Goal: Task Accomplishment & Management: Manage account settings

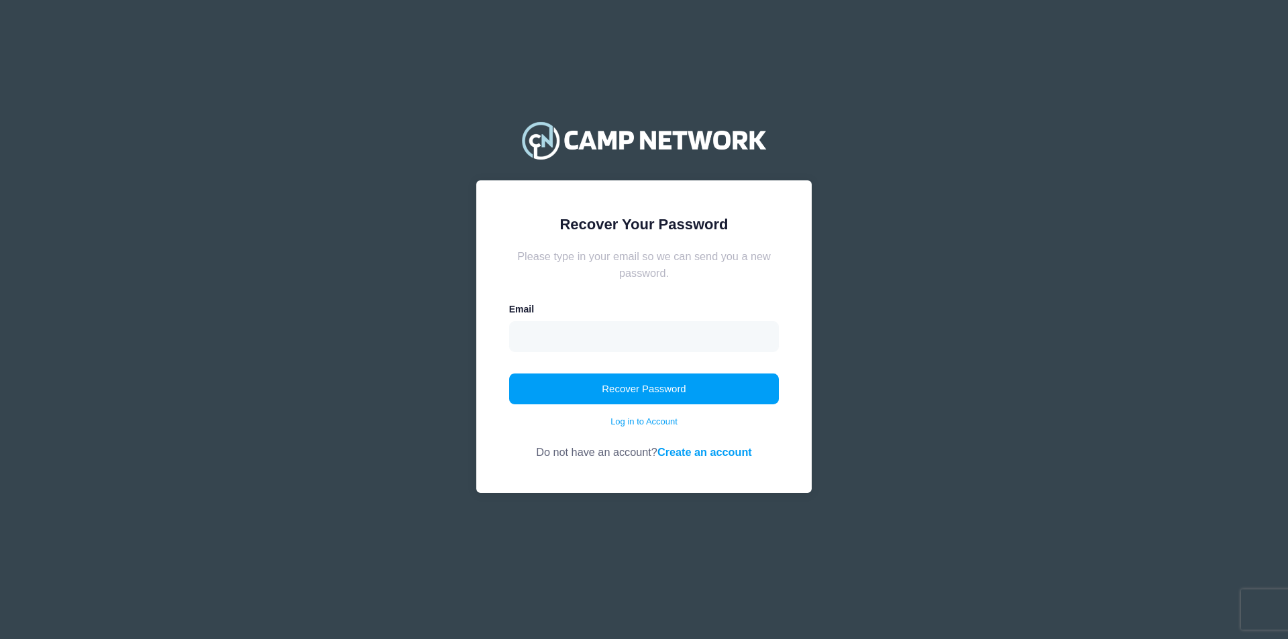
drag, startPoint x: 588, startPoint y: 312, endPoint x: 593, endPoint y: 323, distance: 12.3
click at [588, 314] on div "Email" at bounding box center [644, 327] width 270 height 49
click at [593, 323] on input "email" at bounding box center [644, 336] width 270 height 31
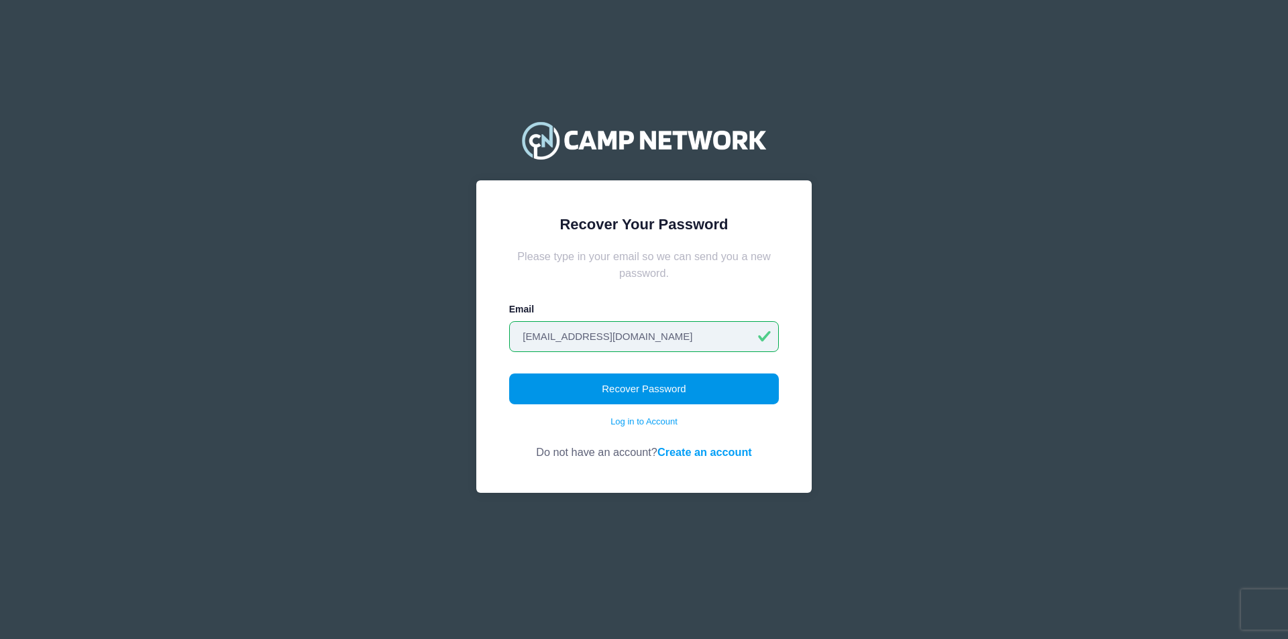
type input "jwilliam@unca.edu"
click at [651, 386] on button "Recover Password" at bounding box center [644, 389] width 270 height 31
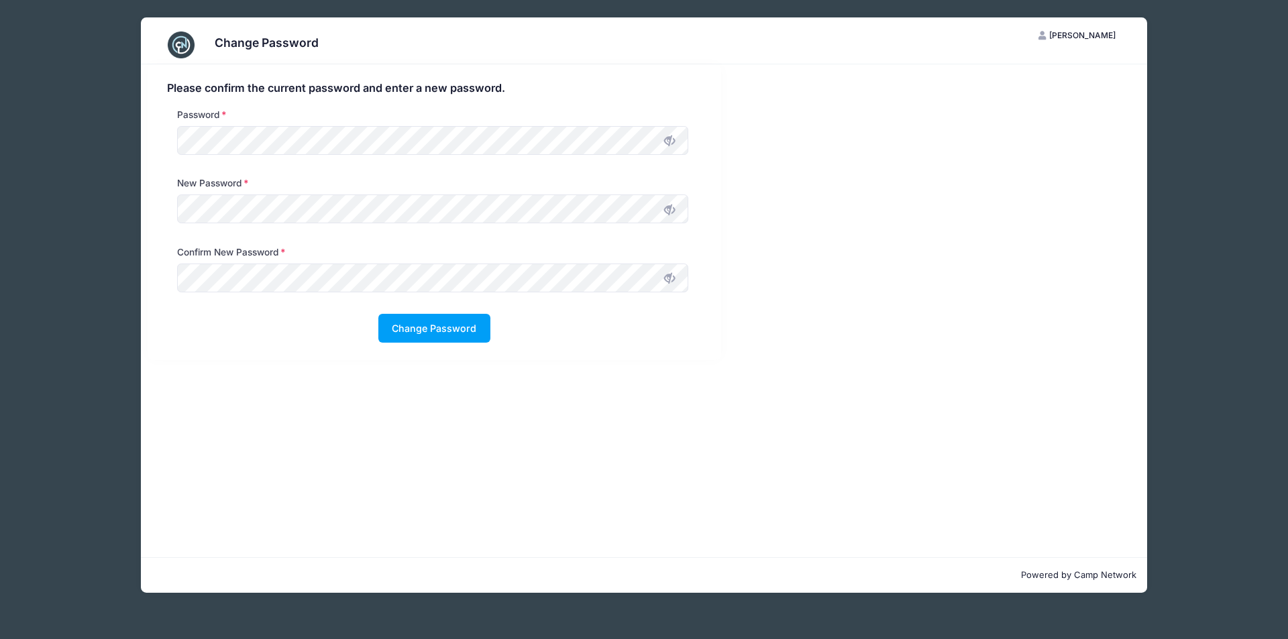
click at [665, 209] on icon at bounding box center [669, 210] width 11 height 11
click at [164, 217] on div "New Password" at bounding box center [434, 210] width 548 height 68
click at [422, 322] on button "Change Password" at bounding box center [434, 328] width 112 height 29
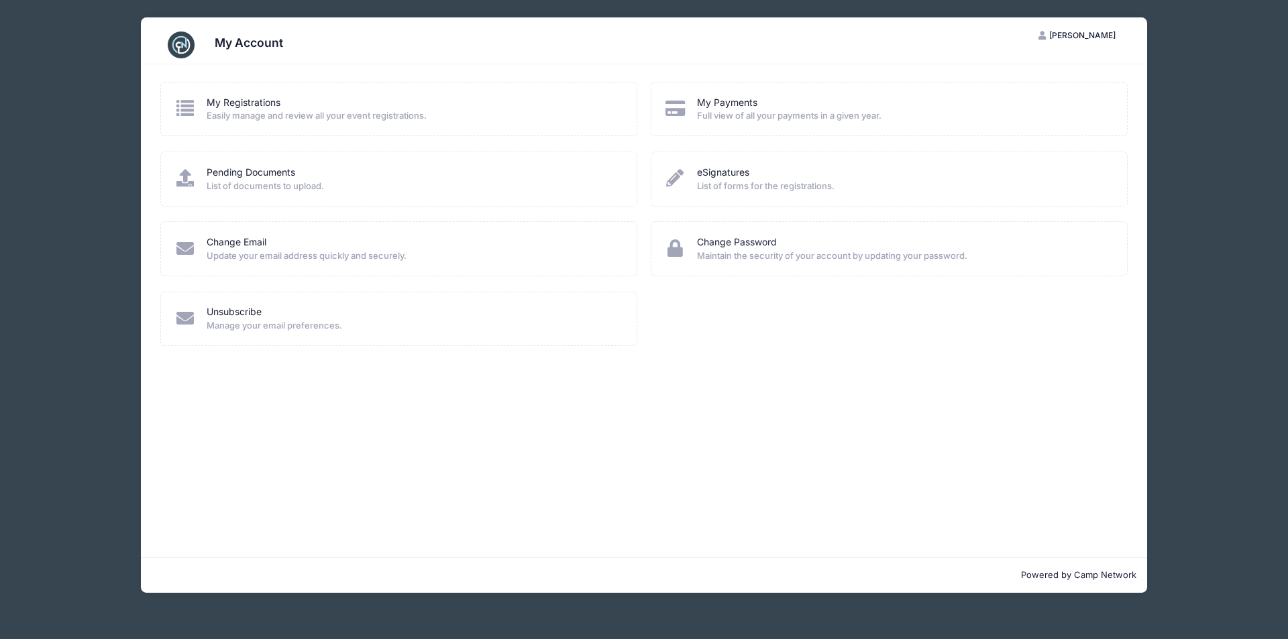
click at [196, 111] on icon at bounding box center [185, 107] width 22 height 17
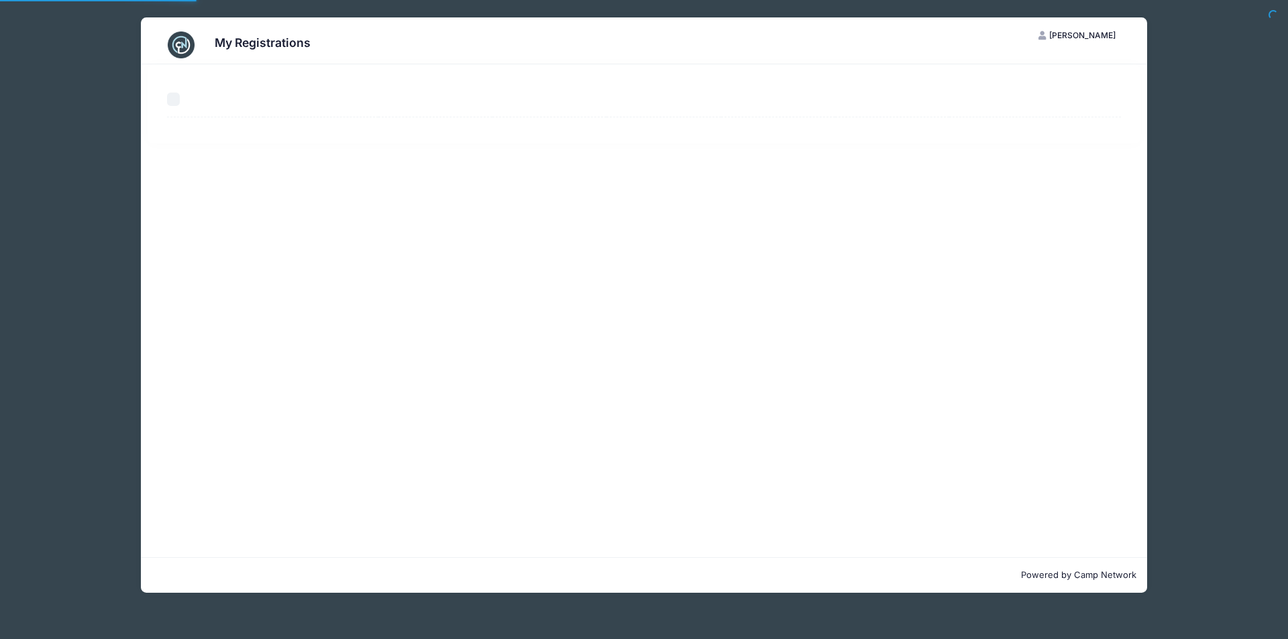
select select "50"
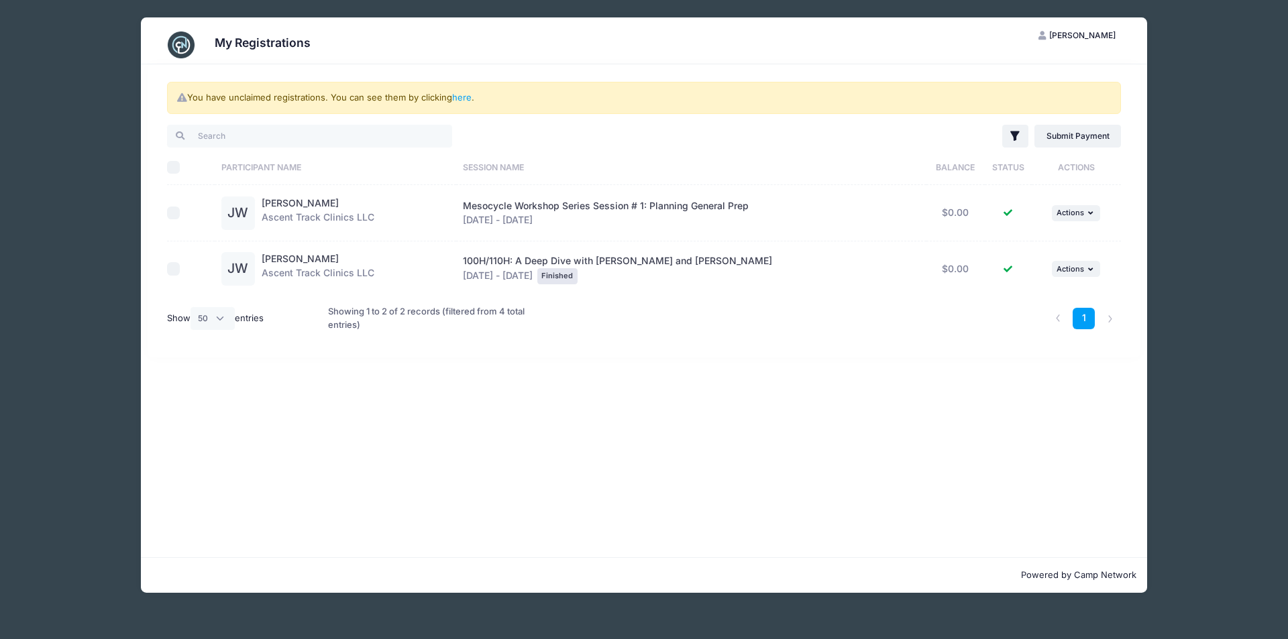
click at [176, 211] on input "checkbox" at bounding box center [173, 213] width 13 height 13
checkbox input "true"
click at [317, 217] on div "Joel Williams Ascent Track Clinics LLC" at bounding box center [318, 214] width 113 height 34
click at [463, 97] on link "here" at bounding box center [461, 97] width 19 height 11
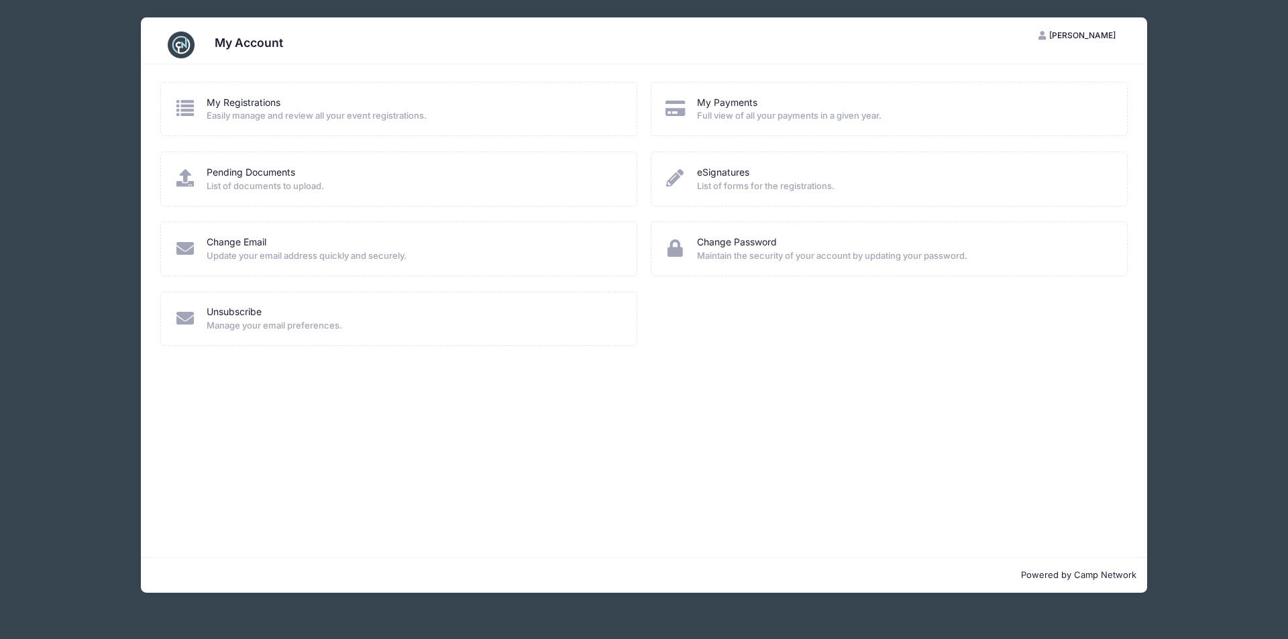
click at [234, 121] on span "Easily manage and review all your event registrations." at bounding box center [413, 115] width 413 height 13
click at [238, 109] on span "Easily manage and review all your event registrations." at bounding box center [413, 115] width 413 height 13
click at [201, 103] on div "My Registrations Easily manage and review all your event registrations." at bounding box center [399, 109] width 450 height 27
click at [242, 103] on link "My Registrations" at bounding box center [244, 103] width 74 height 14
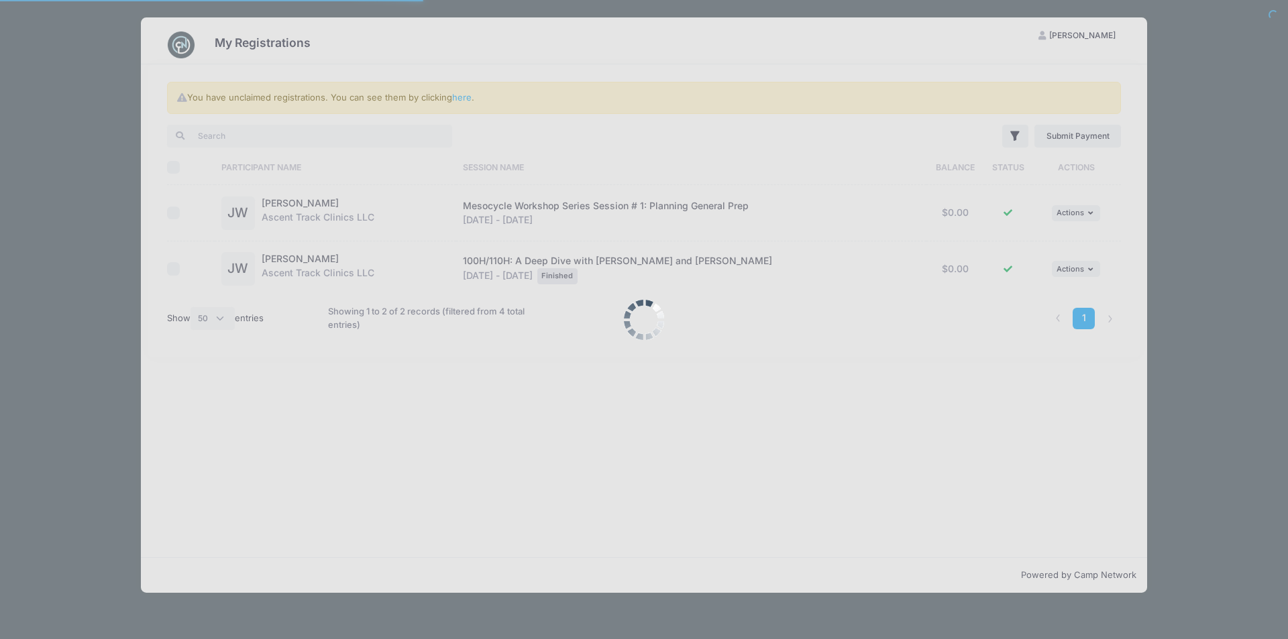
select select "50"
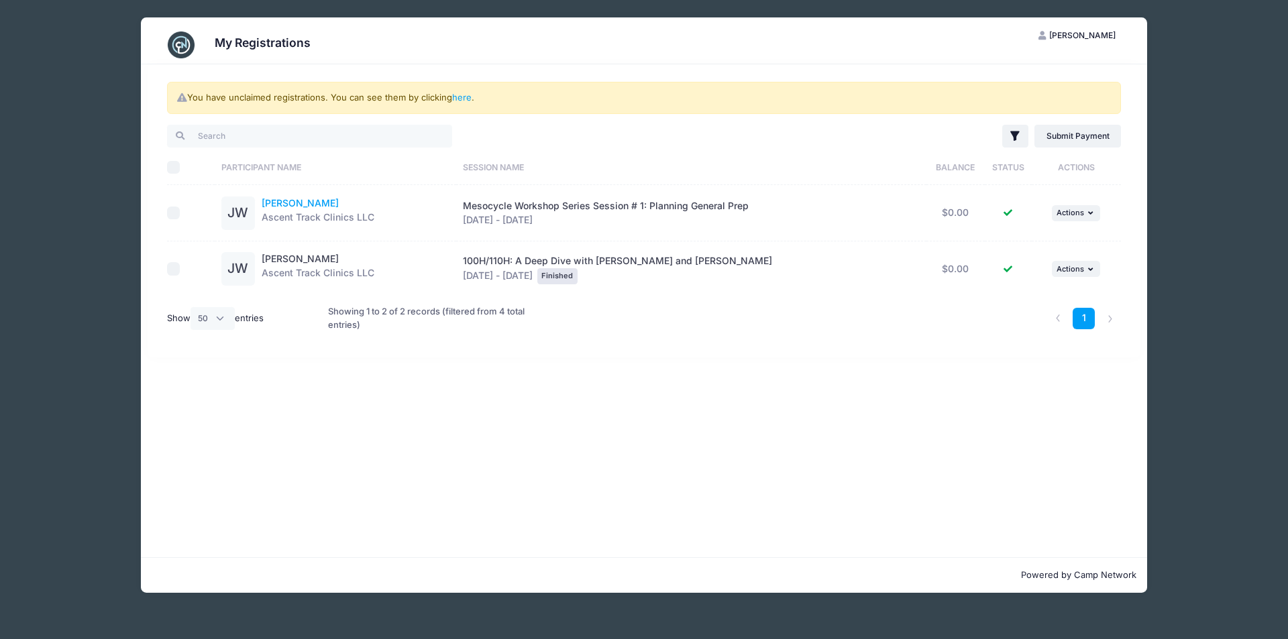
click at [316, 208] on link "[PERSON_NAME]" at bounding box center [300, 202] width 77 height 11
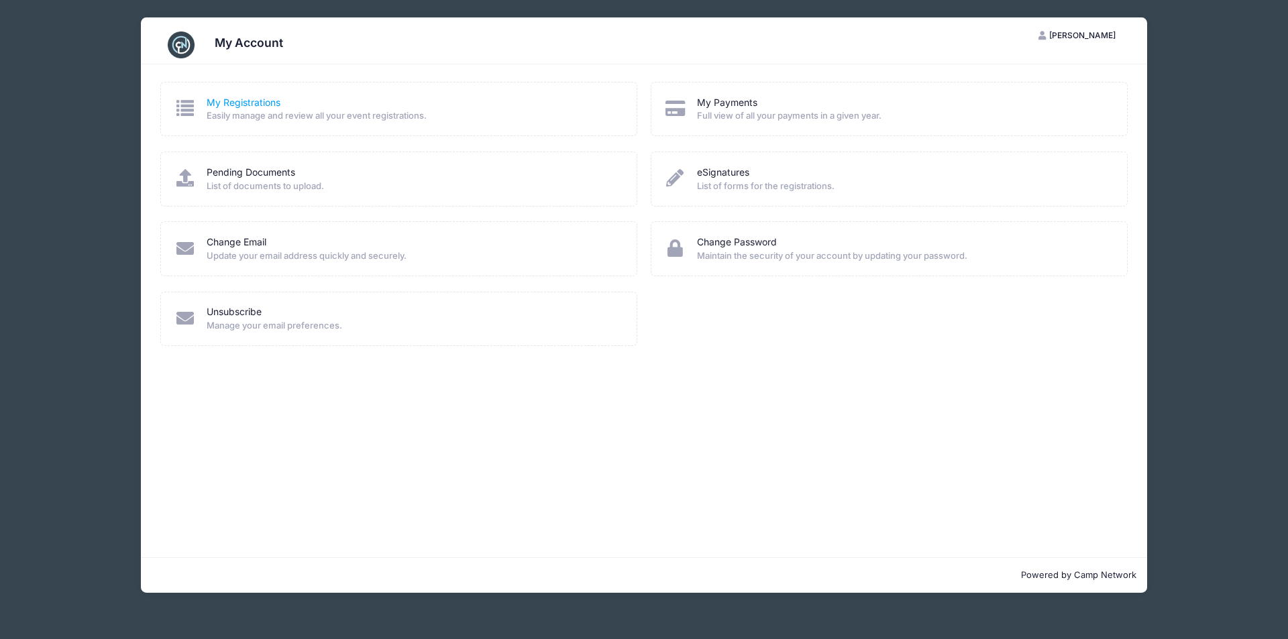
click at [232, 108] on link "My Registrations" at bounding box center [244, 103] width 74 height 14
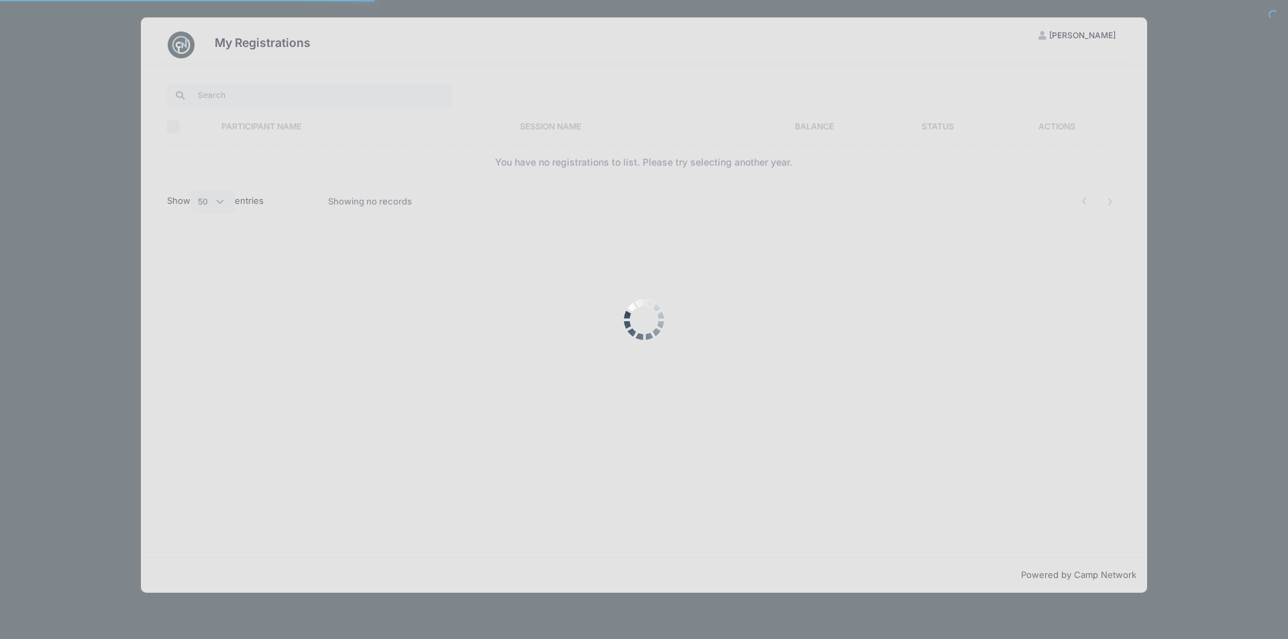
select select "50"
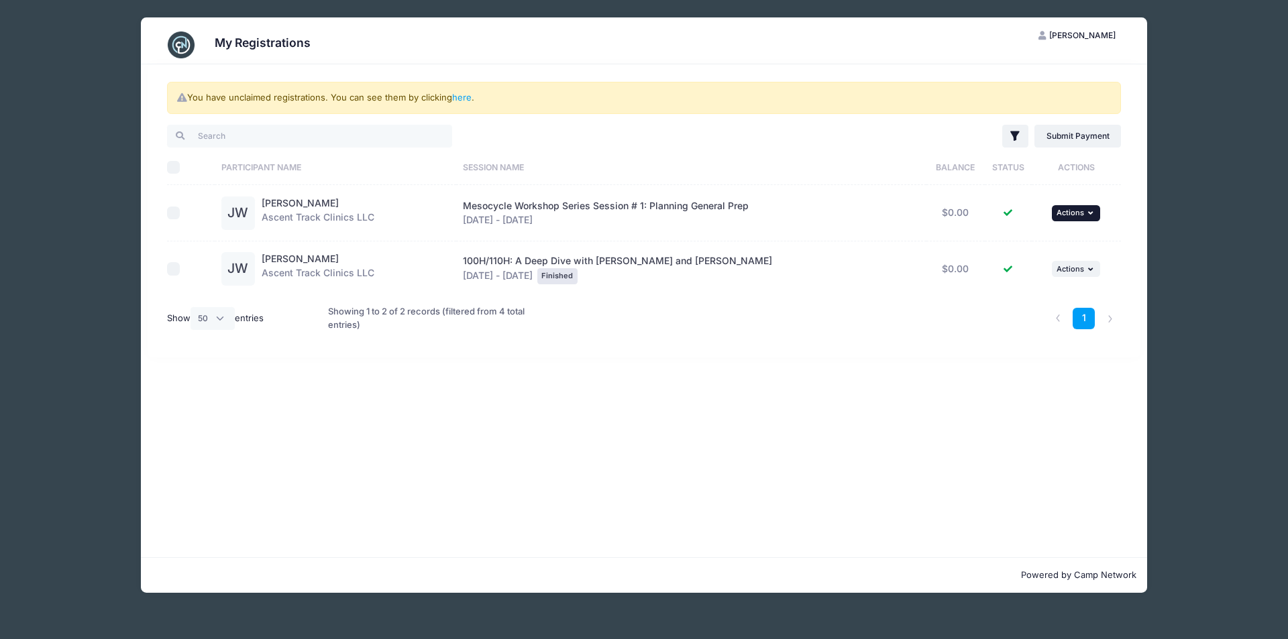
click at [1089, 209] on button "... Actions" at bounding box center [1076, 213] width 48 height 16
click at [1028, 238] on link "View Registration" at bounding box center [1031, 242] width 121 height 25
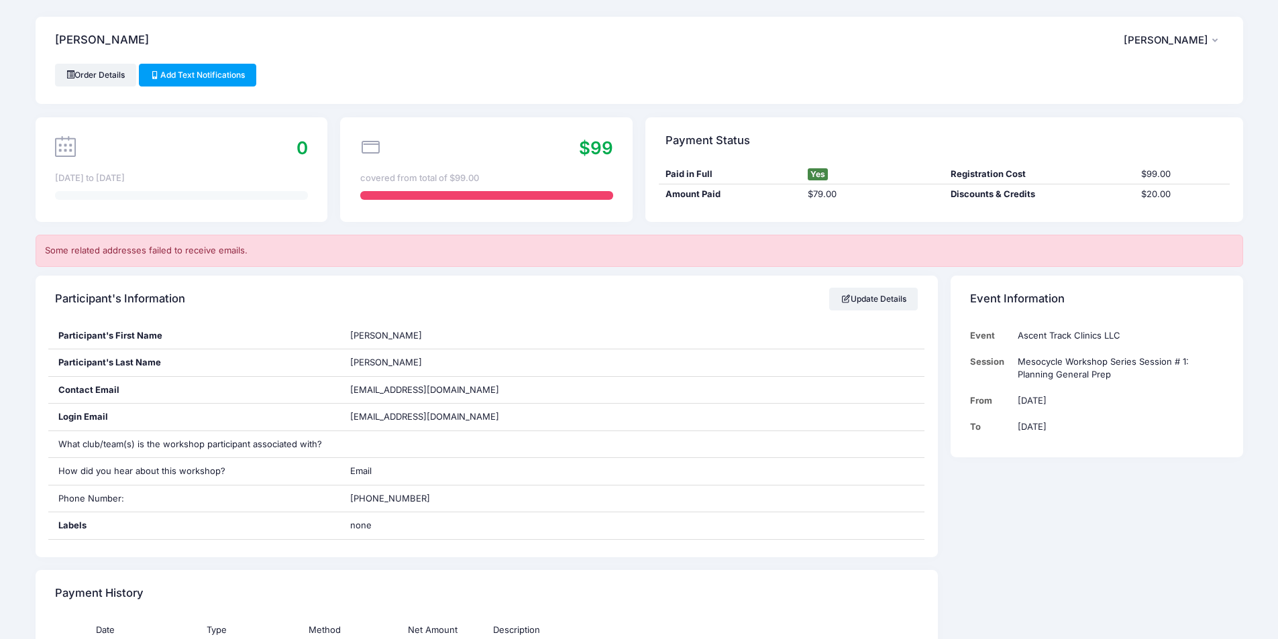
click at [68, 162] on div "0 [DATE] to [DATE]" at bounding box center [182, 169] width 292 height 105
